Goal: Task Accomplishment & Management: Manage account settings

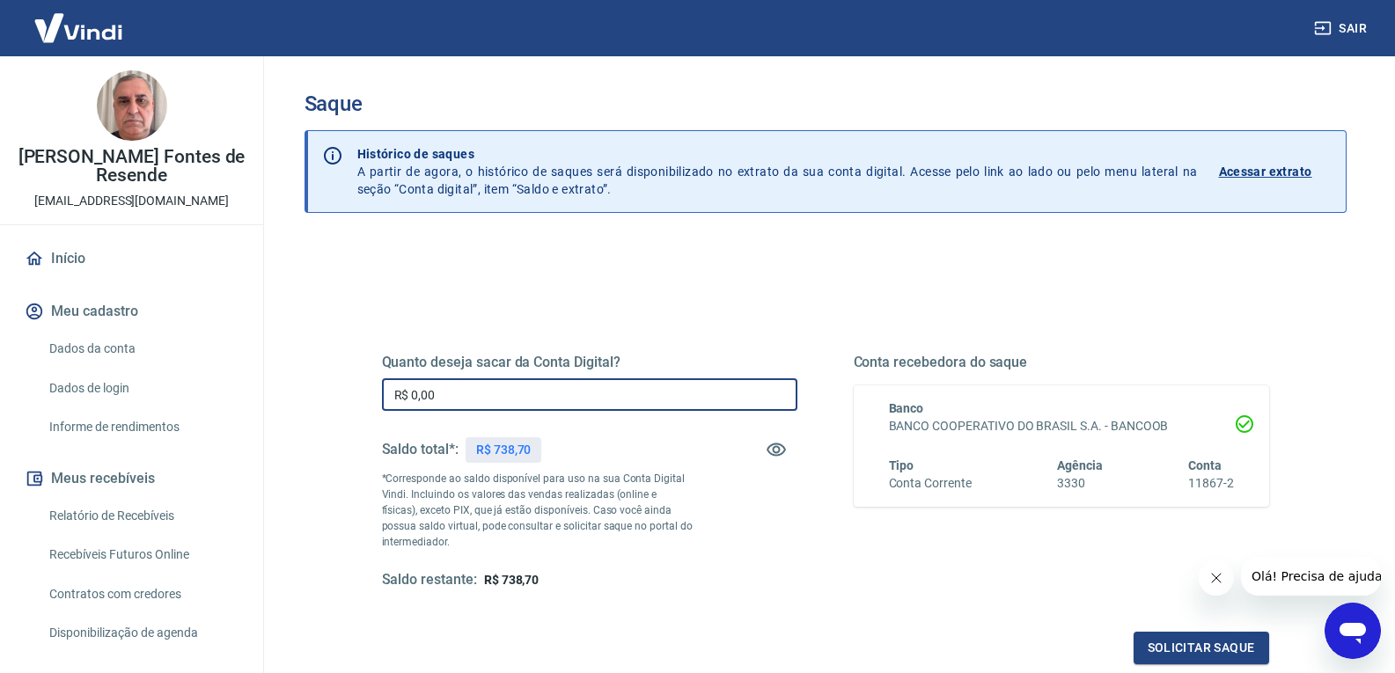
click at [625, 397] on input "R$ 0,00" at bounding box center [589, 395] width 415 height 33
type input "R$ 738,70"
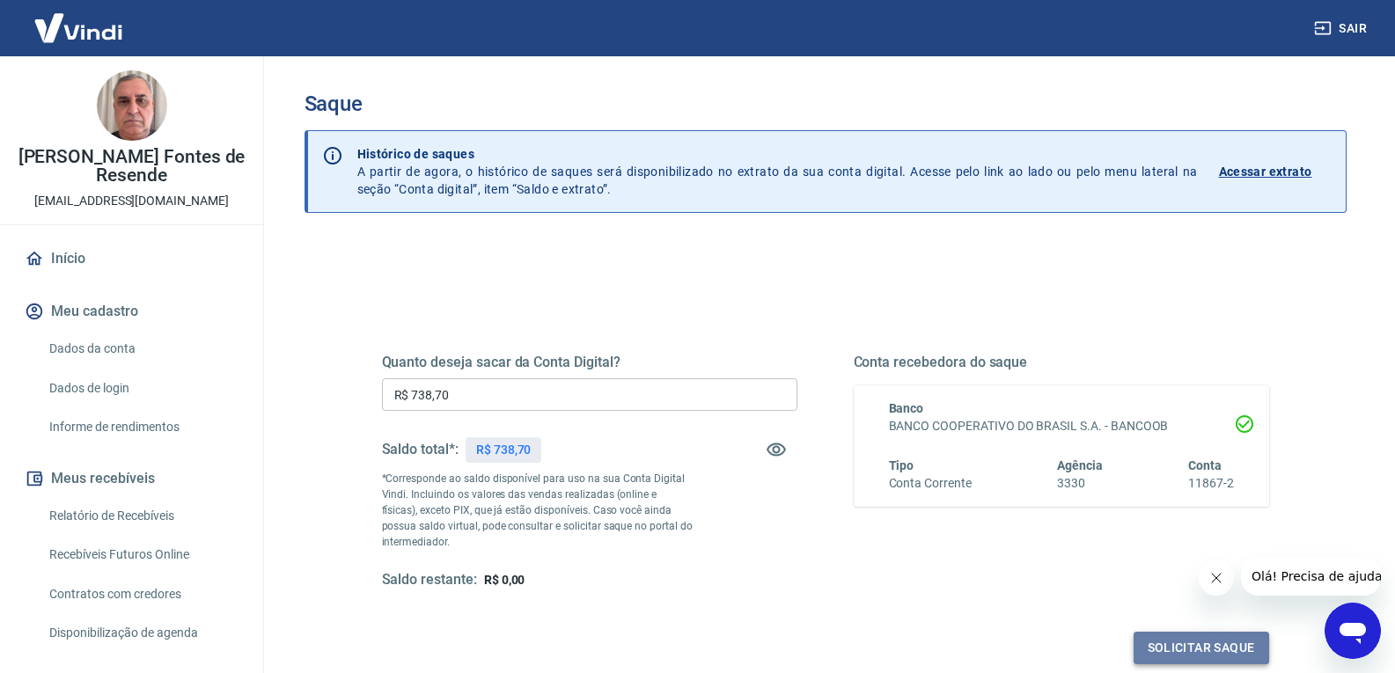
click at [1170, 657] on button "Solicitar saque" at bounding box center [1202, 648] width 136 height 33
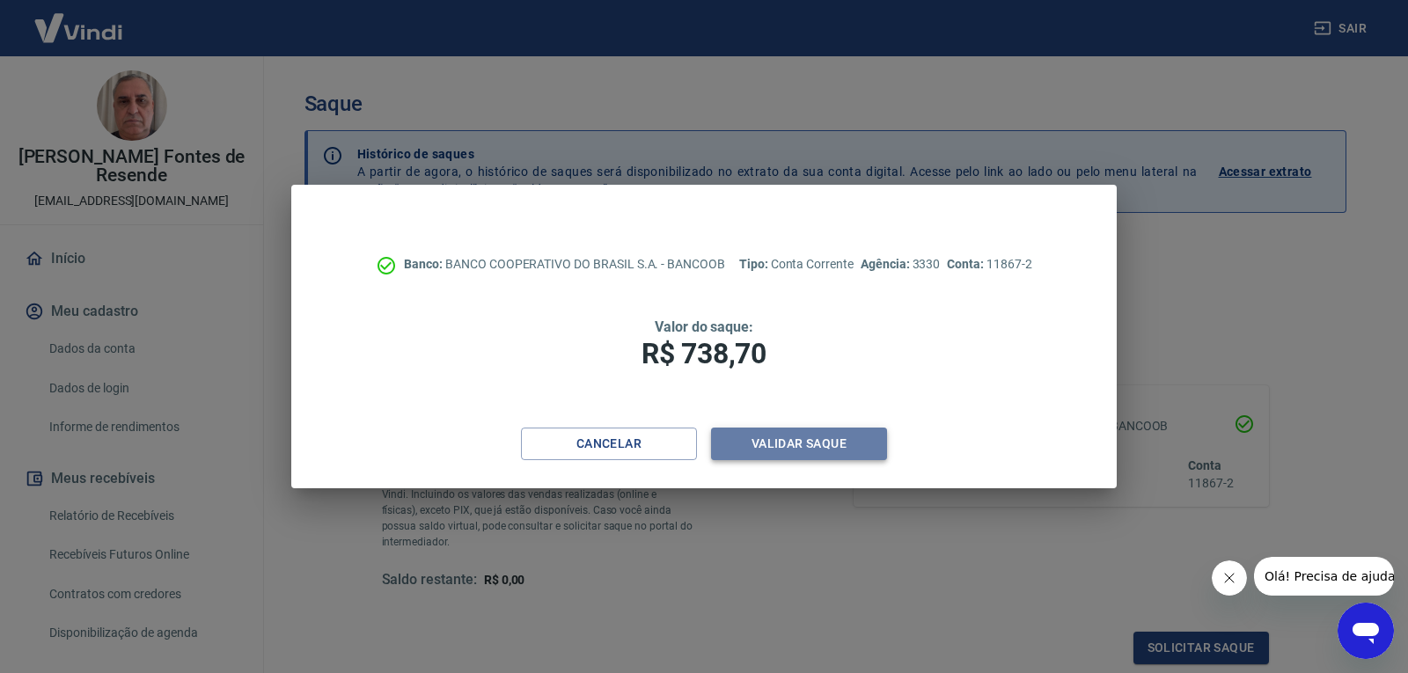
click at [807, 436] on button "Validar saque" at bounding box center [799, 444] width 176 height 33
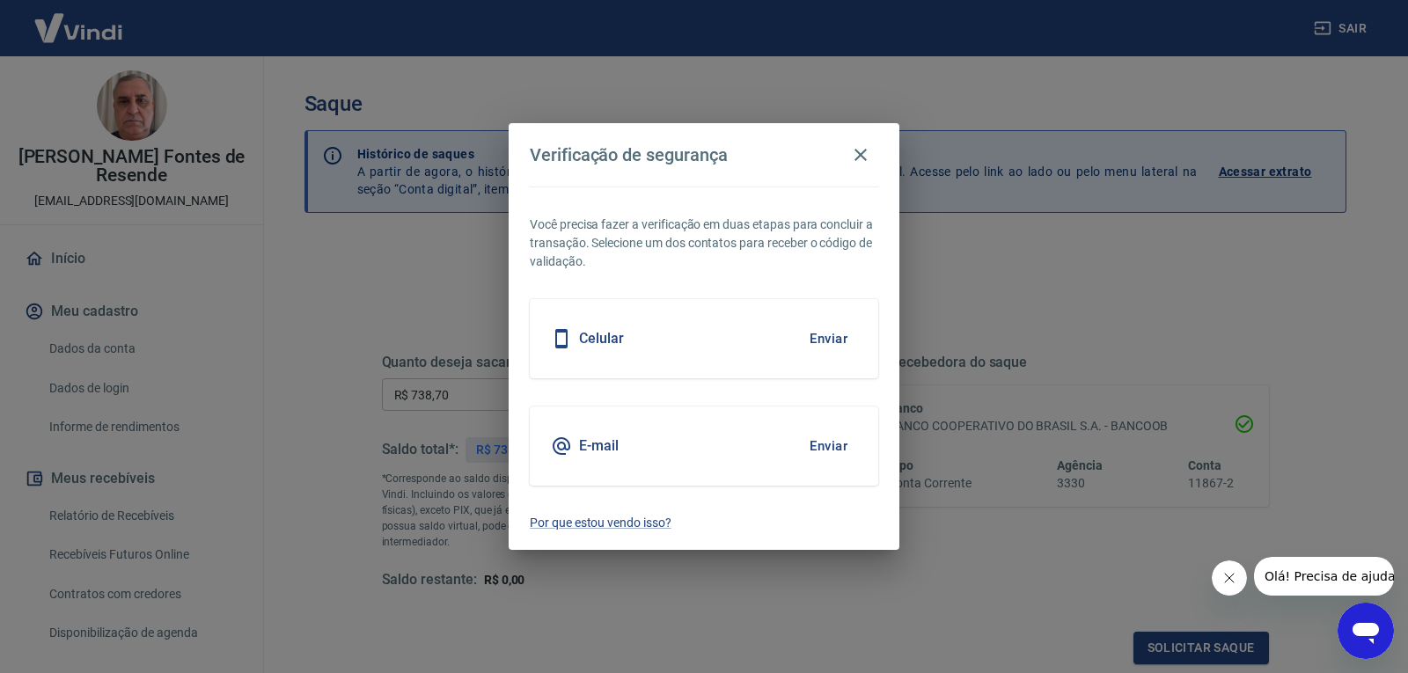
click at [827, 335] on button "Enviar" at bounding box center [828, 338] width 57 height 37
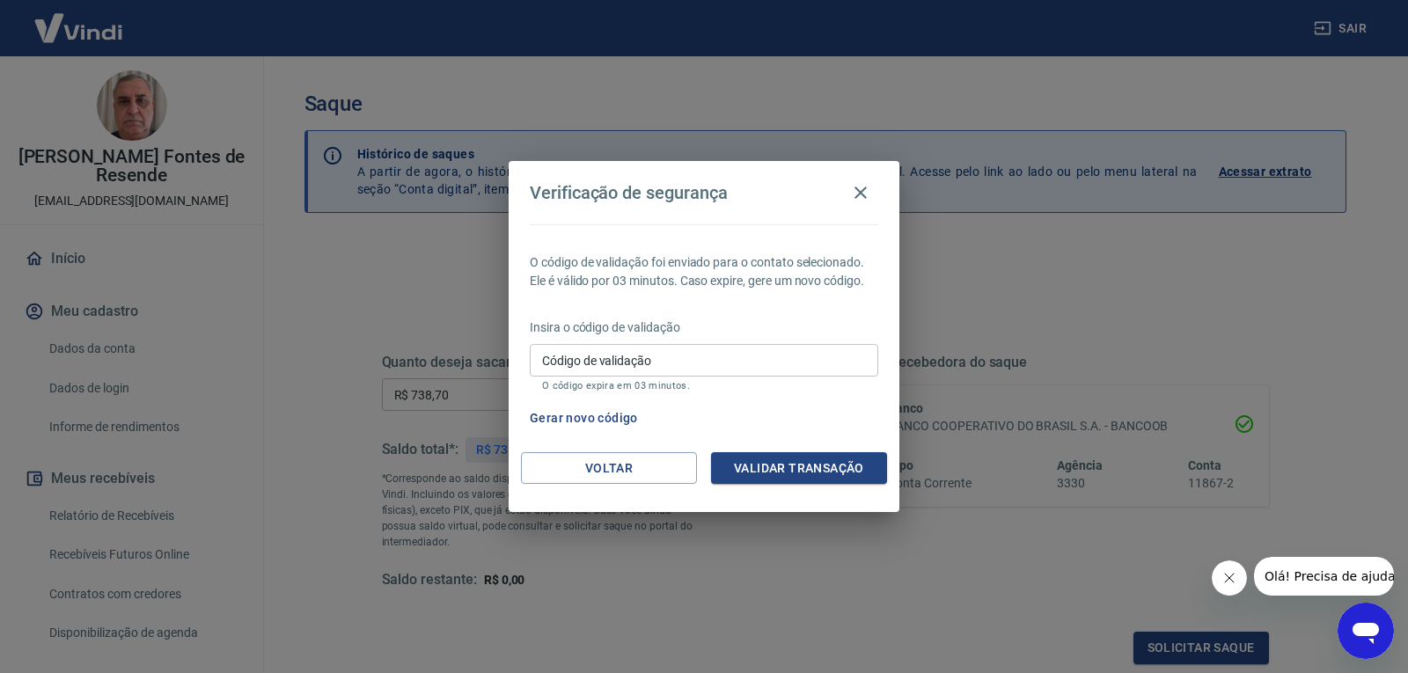
click at [795, 368] on input "Código de validação" at bounding box center [704, 360] width 349 height 33
type input "399414"
click at [820, 476] on button "Validar transação" at bounding box center [799, 468] width 176 height 33
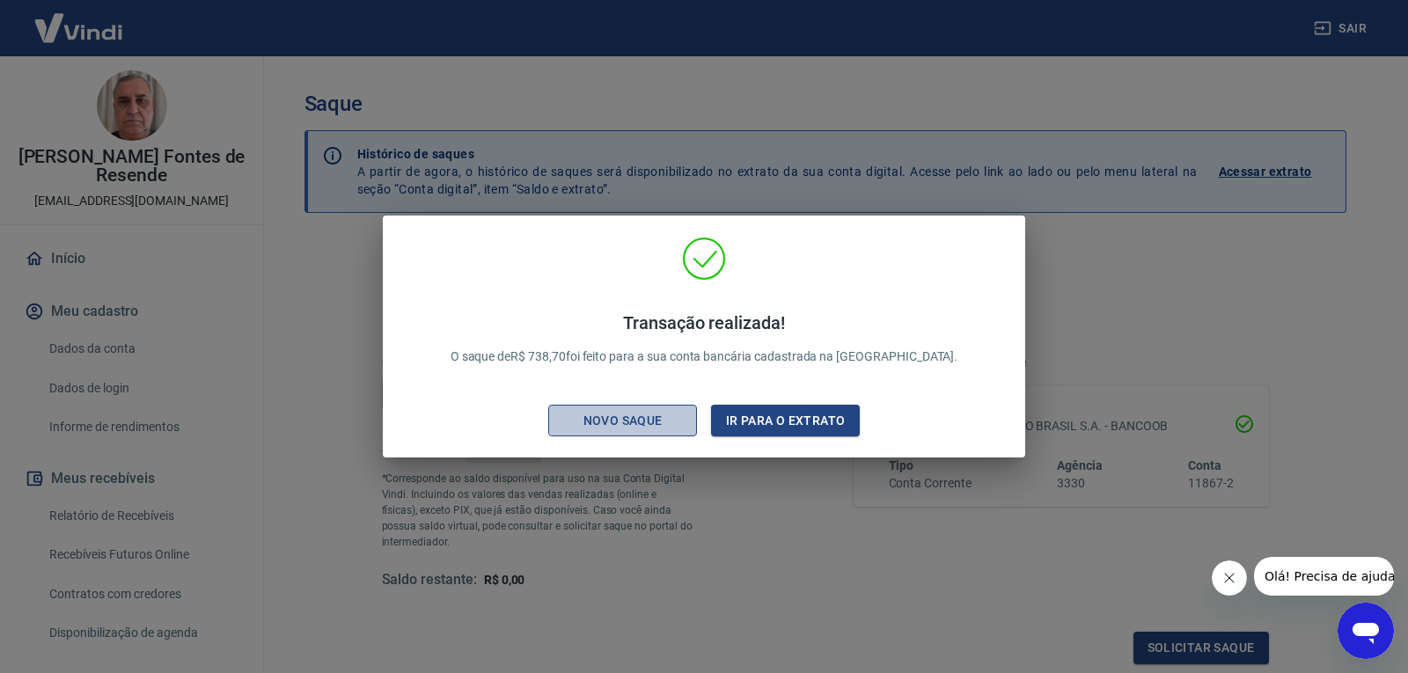
click at [620, 417] on div "Novo saque" at bounding box center [622, 421] width 121 height 22
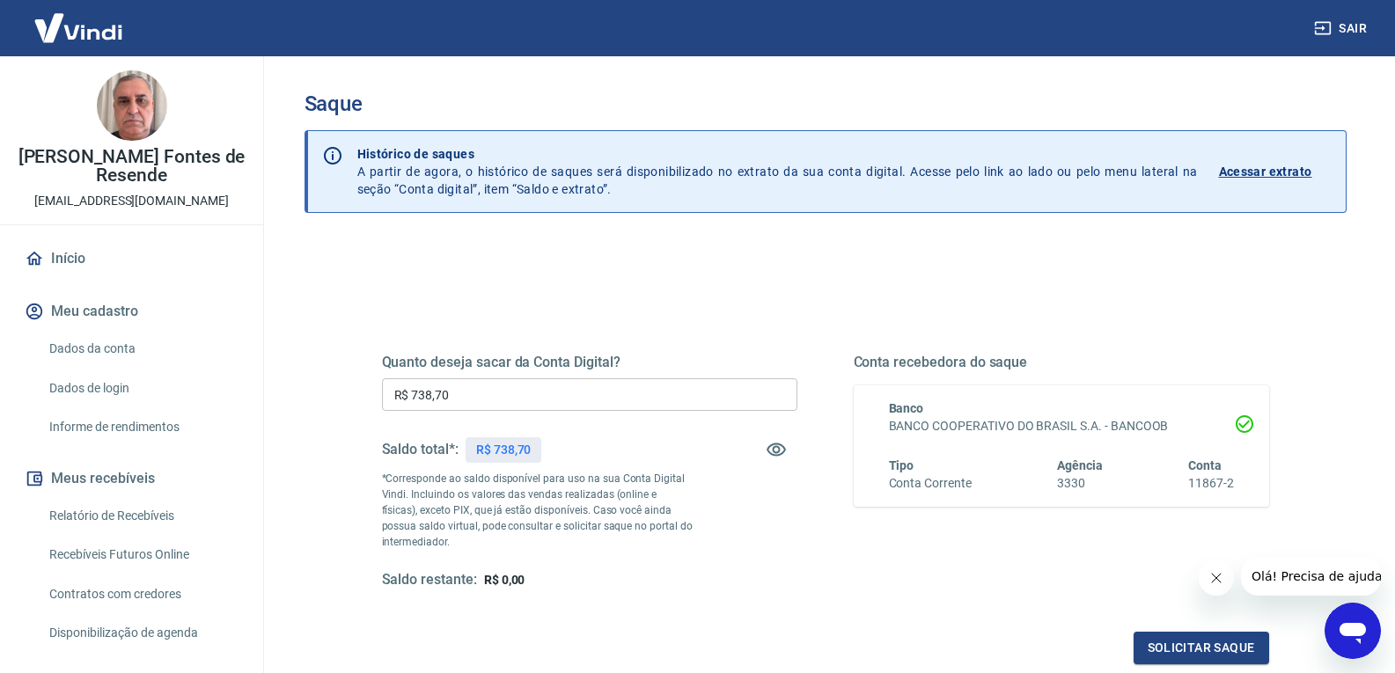
click at [64, 254] on link "Início" at bounding box center [131, 258] width 221 height 39
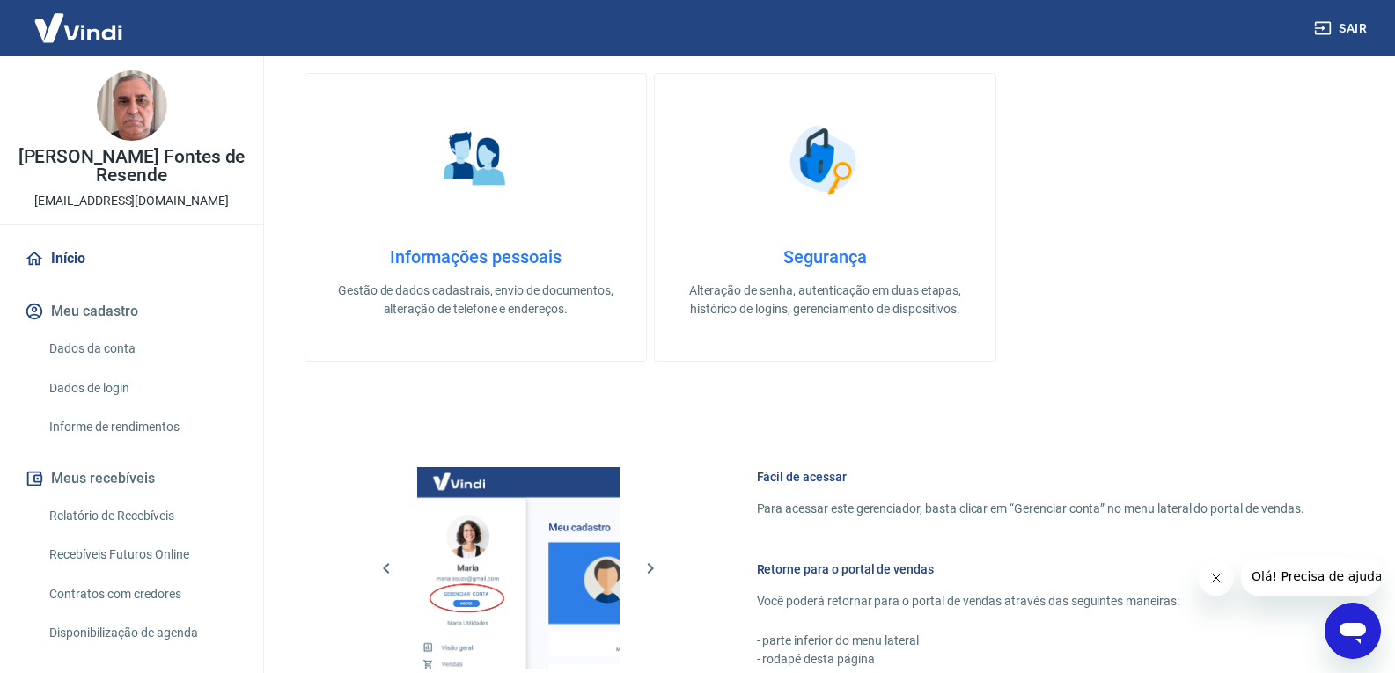
scroll to position [699, 0]
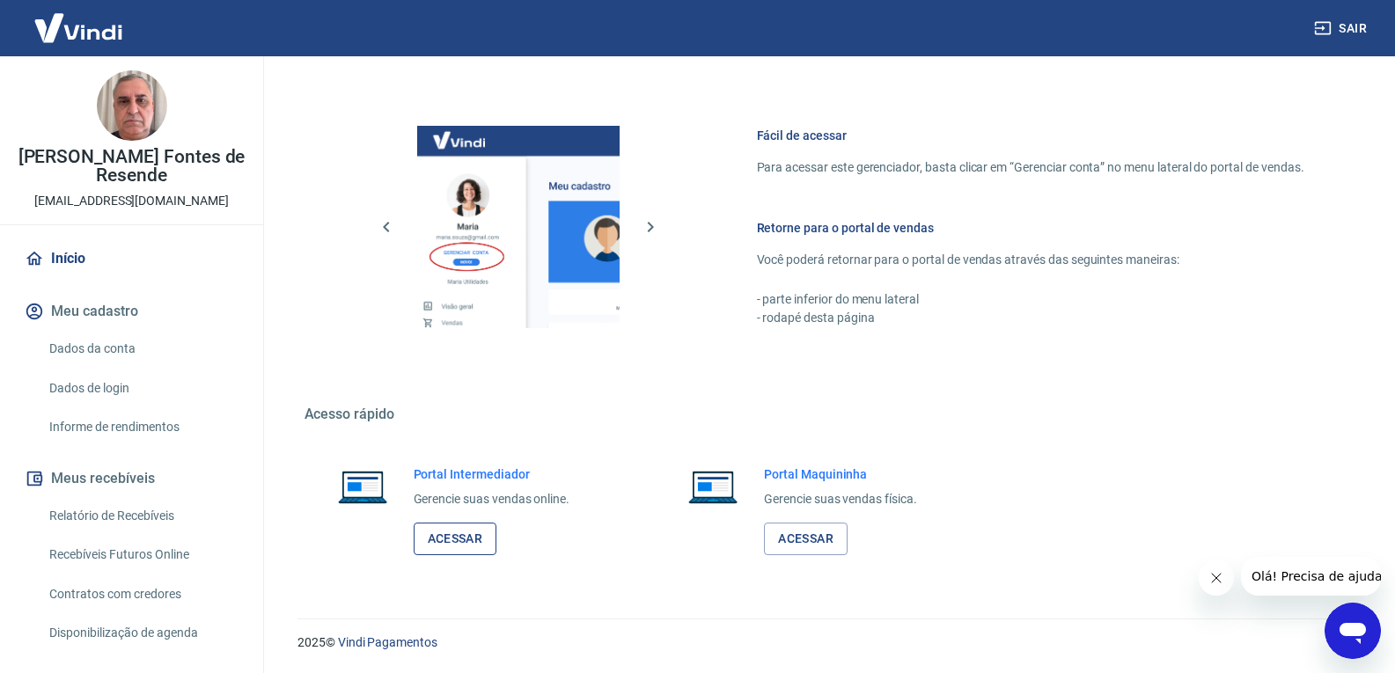
click at [447, 534] on link "Acessar" at bounding box center [456, 539] width 84 height 33
